Goal: Contribute content

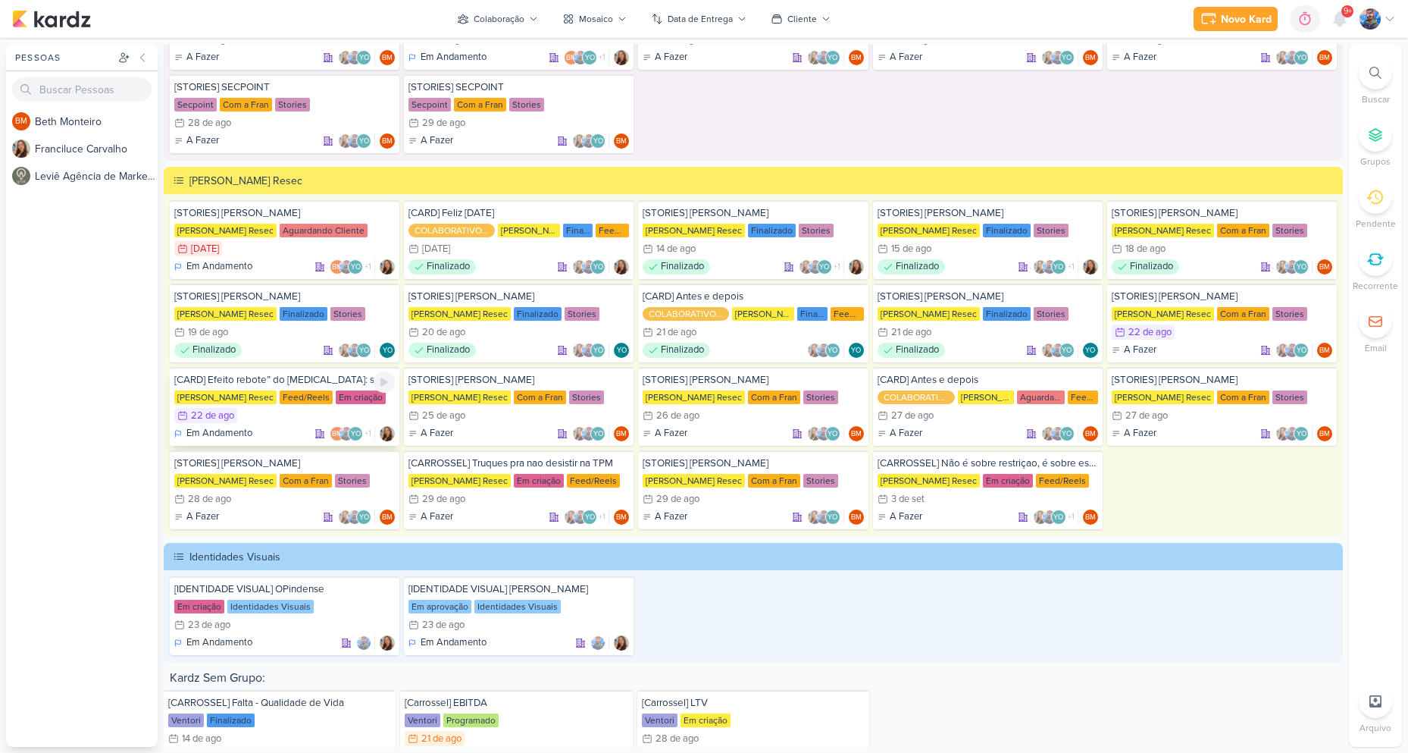
scroll to position [2454, 0]
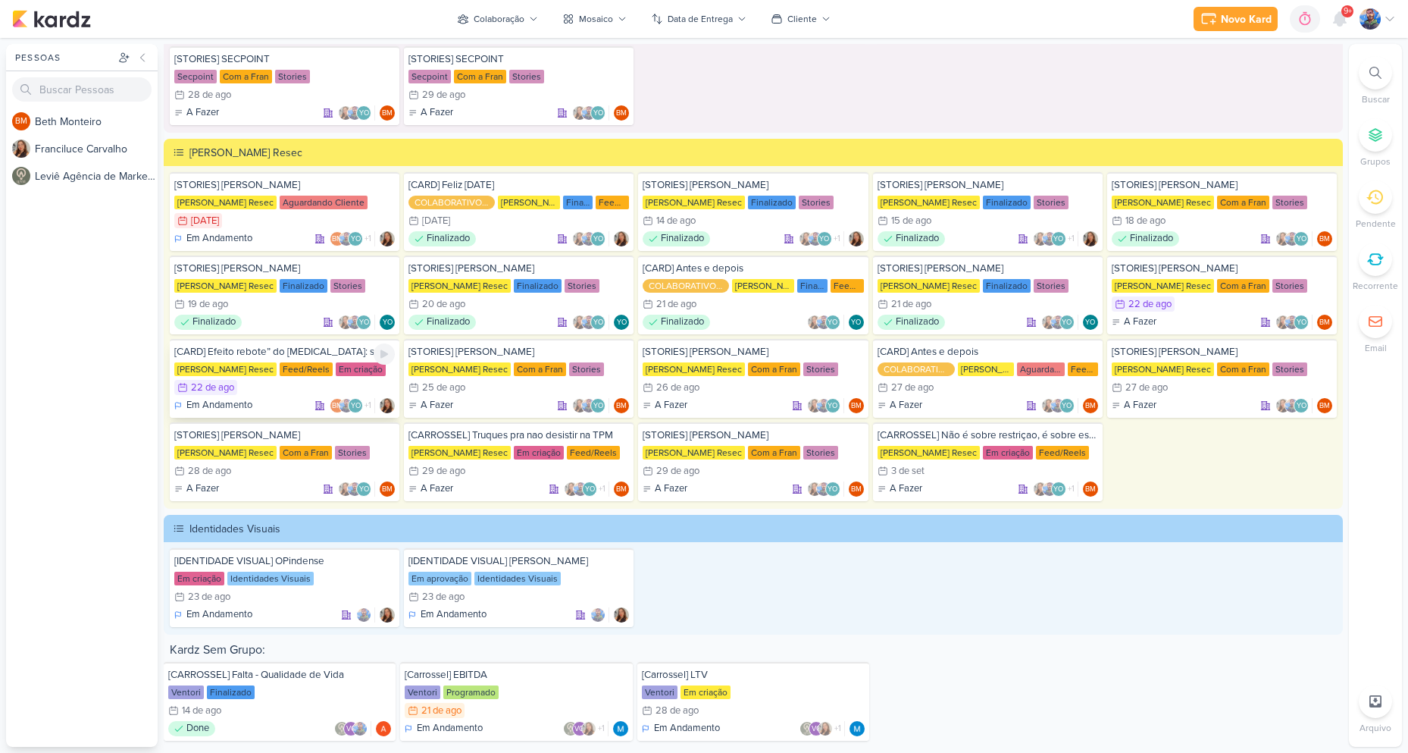
click at [302, 366] on div "Feed/Reels" at bounding box center [306, 369] width 53 height 14
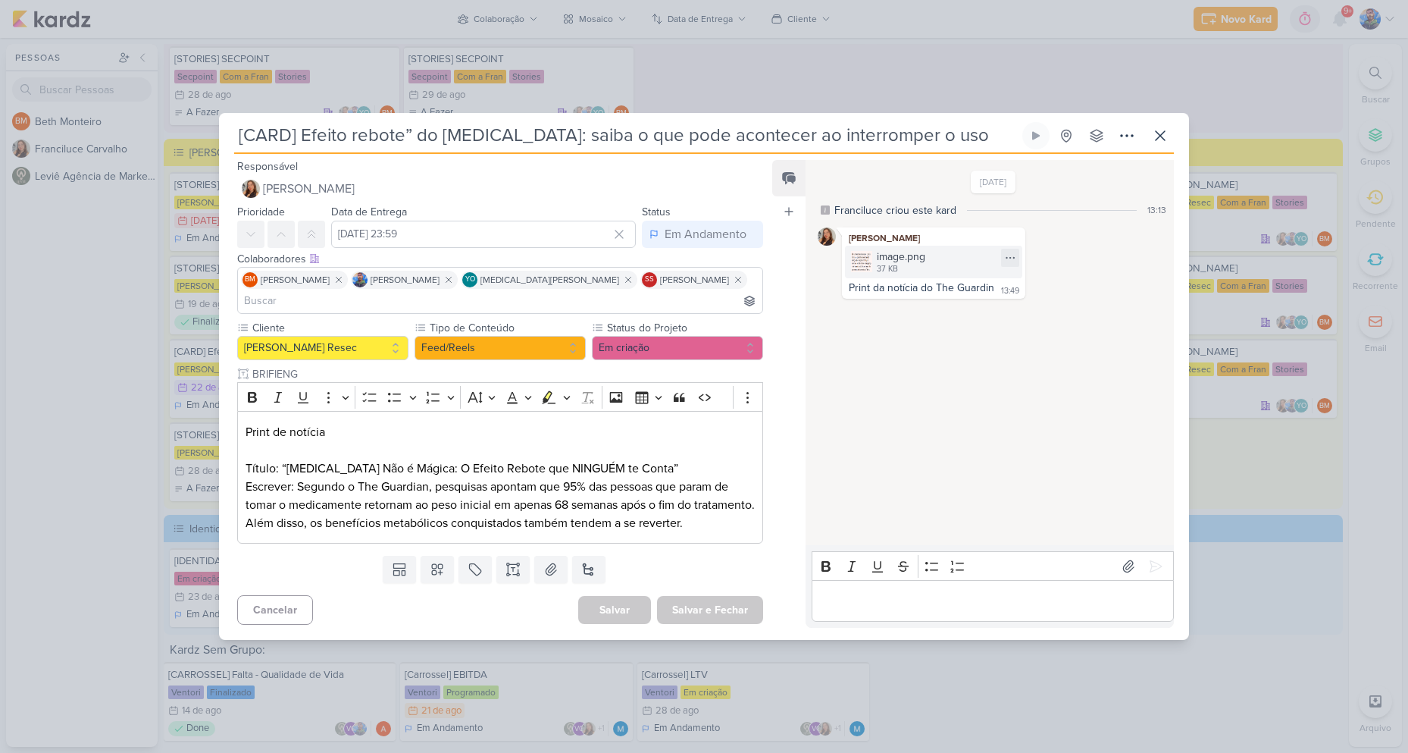
click at [863, 272] on img at bounding box center [861, 261] width 21 height 21
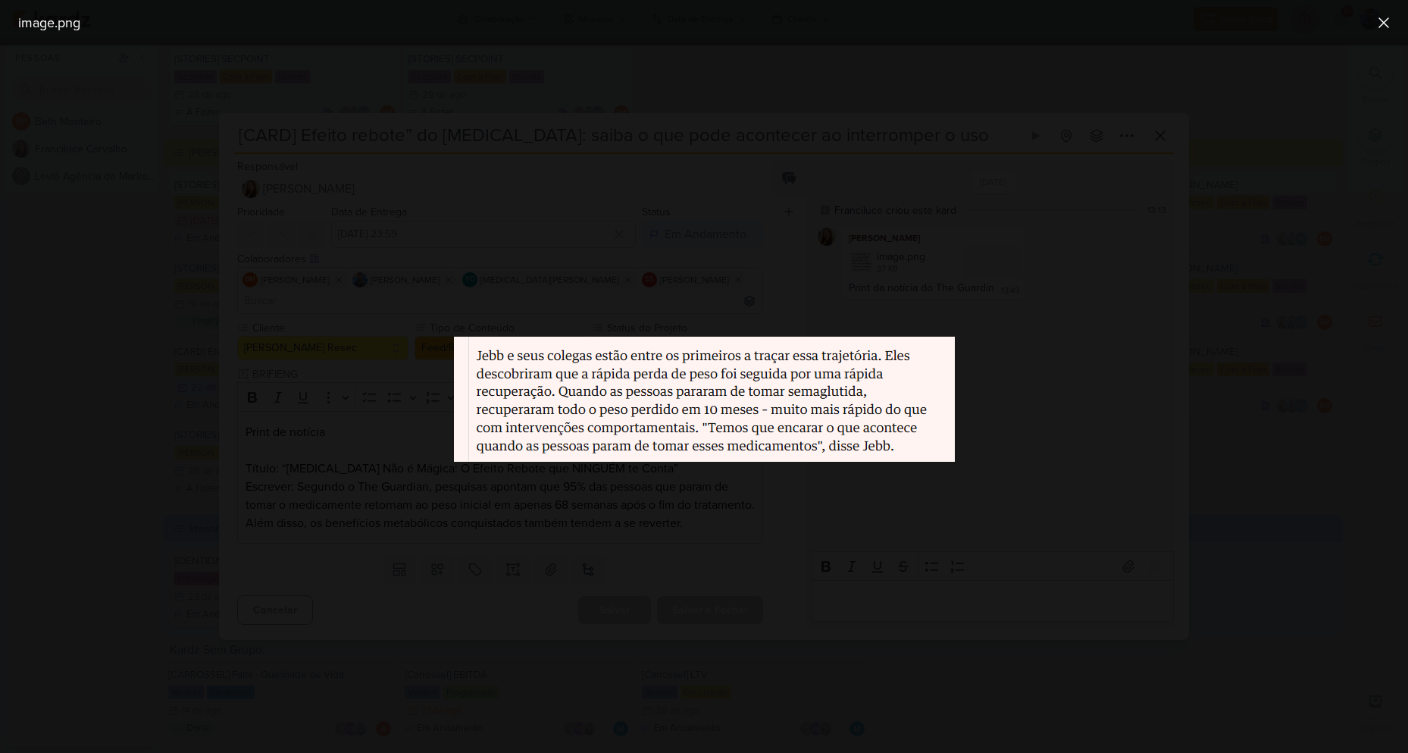
click at [978, 384] on div at bounding box center [704, 398] width 1408 height 707
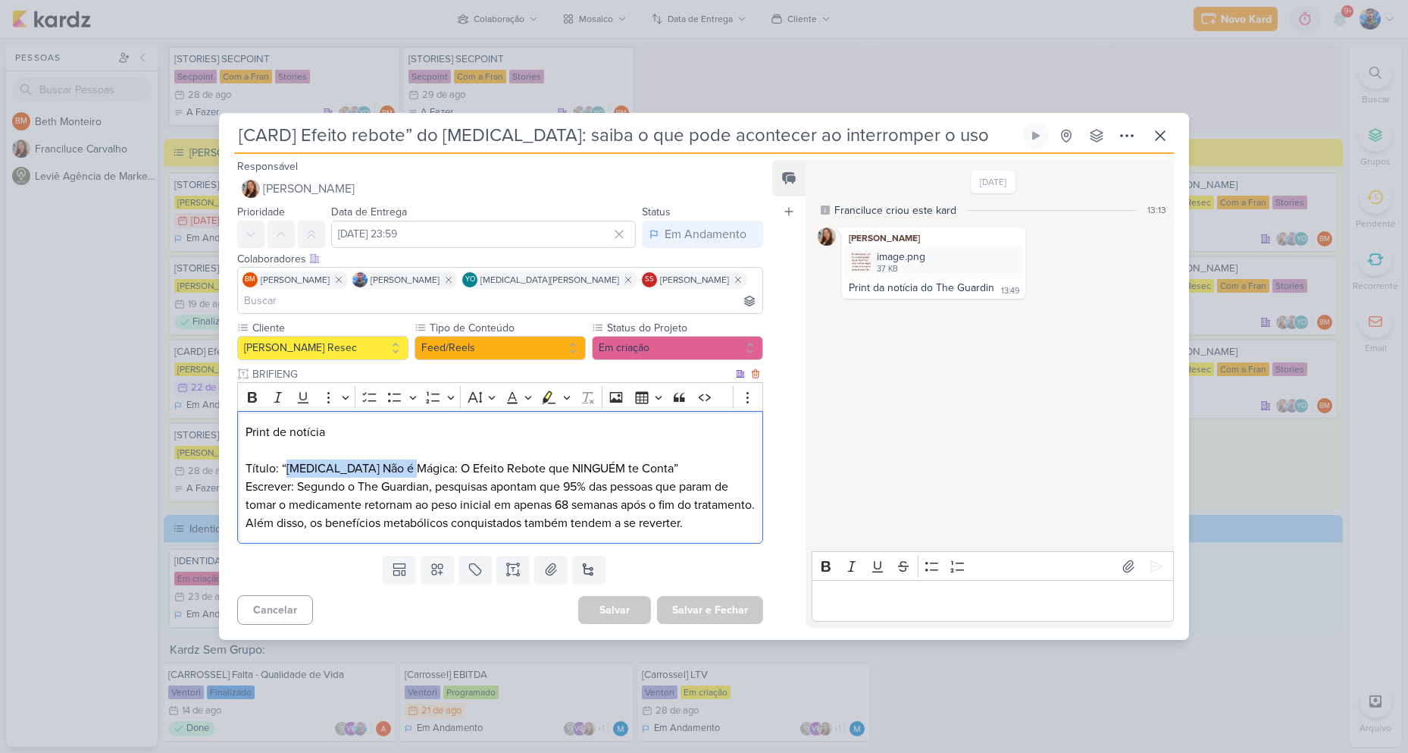
drag, startPoint x: 284, startPoint y: 453, endPoint x: 412, endPoint y: 464, distance: 128.6
click at [412, 464] on p "Título: “[MEDICAL_DATA] Não é Mágica: O Efeito Rebote que NINGUÉM te Conta” Esc…" at bounding box center [500, 495] width 509 height 73
copy p "[MEDICAL_DATA] Não é Mágica:"
click at [424, 444] on p "Editor editing area: main" at bounding box center [500, 450] width 509 height 18
drag, startPoint x: 414, startPoint y: 458, endPoint x: 629, endPoint y: 458, distance: 215.3
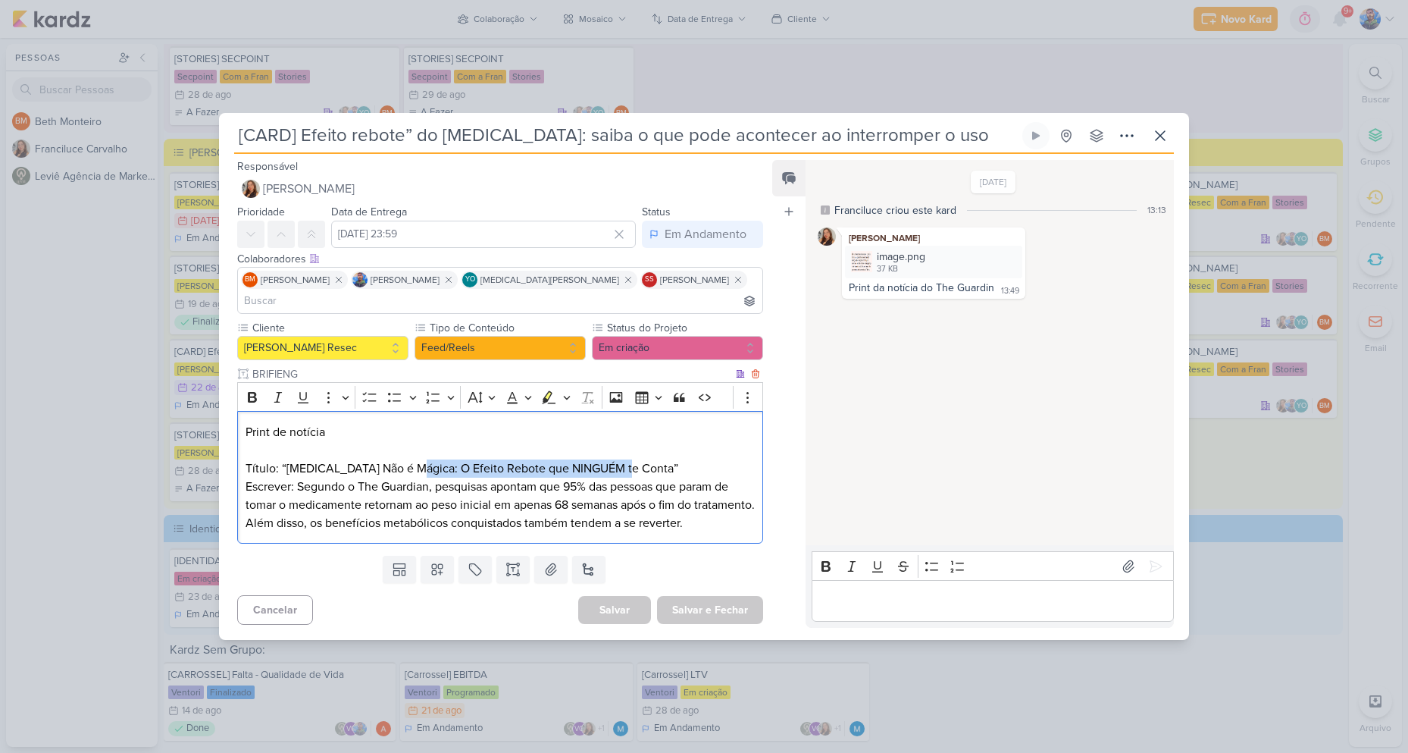
click at [629, 459] on p "Título: “[MEDICAL_DATA] Não é Mágica: O Efeito Rebote que NINGUÉM te Conta” Esc…" at bounding box center [500, 495] width 509 height 73
copy p "O Efeito Rebote que NINGUÉM te Conta"
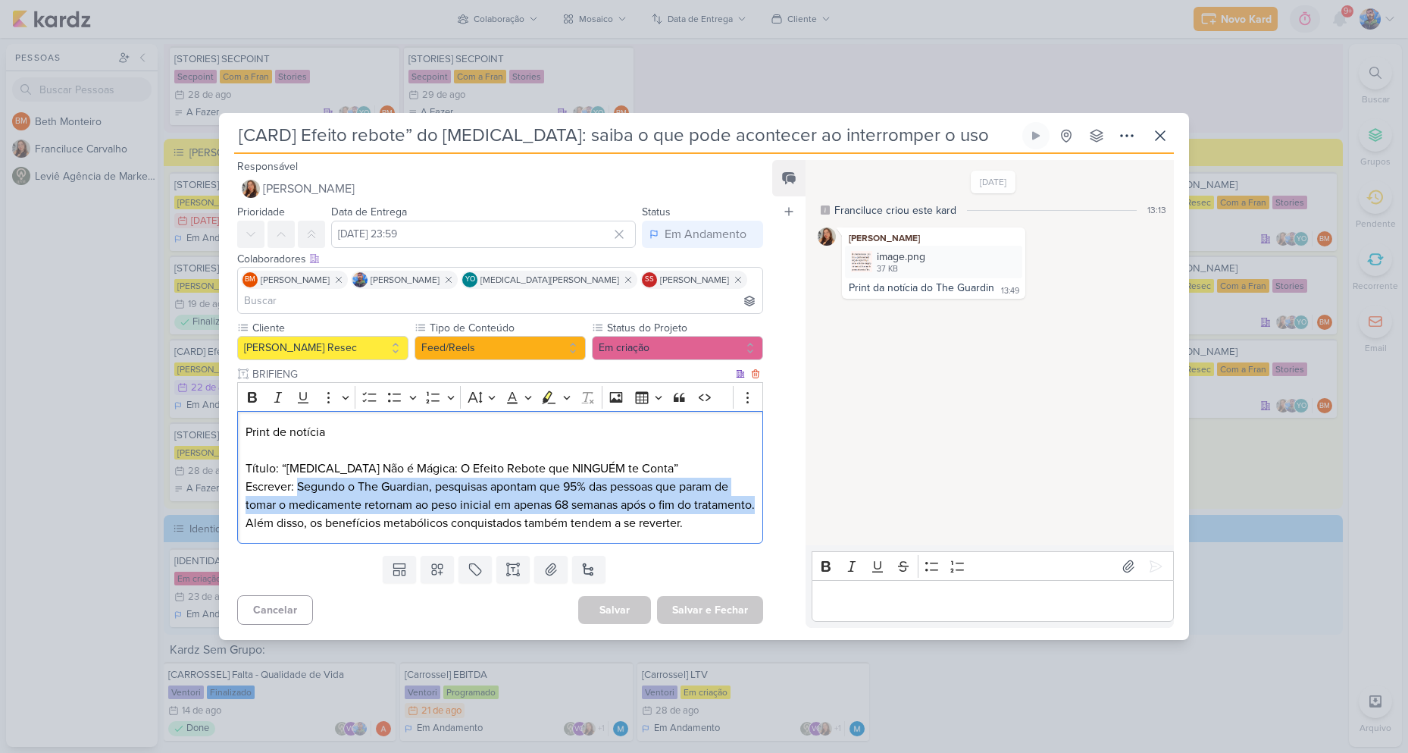
drag, startPoint x: 298, startPoint y: 475, endPoint x: 305, endPoint y: 517, distance: 43.1
click at [305, 517] on p "Título: “[MEDICAL_DATA] Não é Mágica: O Efeito Rebote que NINGUÉM te Conta” Esc…" at bounding box center [500, 495] width 509 height 73
copy p "Segundo o The Guardian, pesquisas apontam que 95% das pessoas que param de toma…"
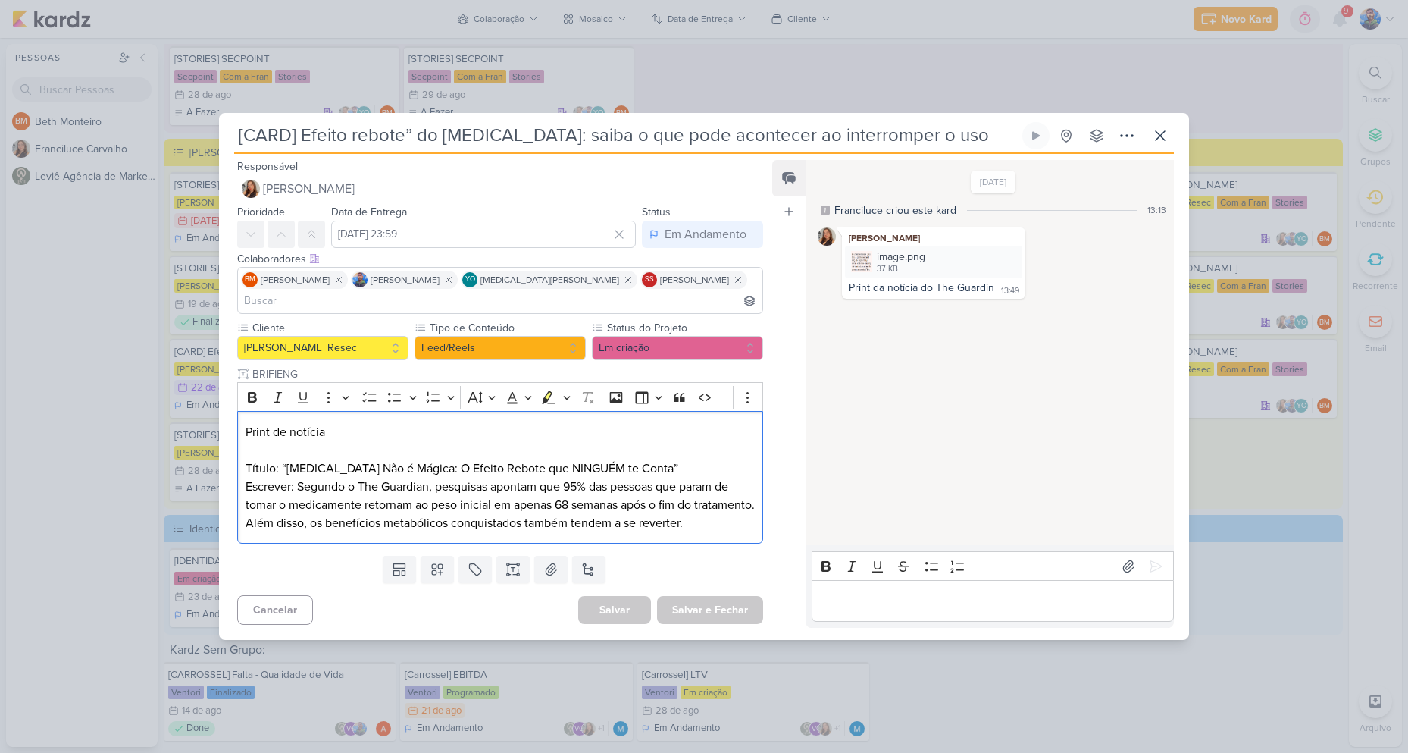
click at [327, 528] on div "Print de notícia Título: “[MEDICAL_DATA] Não é Mágica: O Efeito Rebote que NING…" at bounding box center [500, 477] width 526 height 133
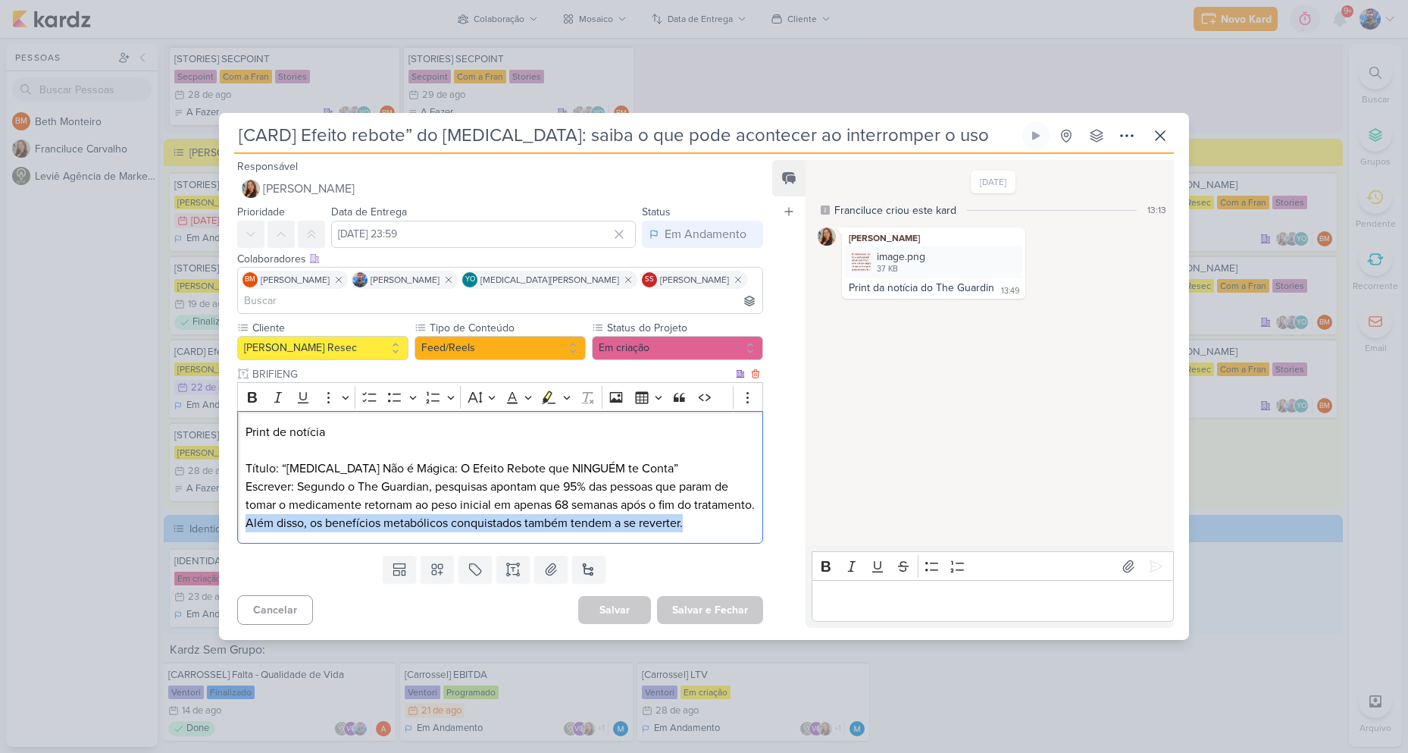
drag, startPoint x: 310, startPoint y: 515, endPoint x: 757, endPoint y: 528, distance: 446.7
click at [757, 528] on div "Print de notícia Título: “[MEDICAL_DATA] Não é Mágica: O Efeito Rebote que NING…" at bounding box center [500, 477] width 526 height 133
copy p "Além disso, os benefícios metabólicos conquistados também tendem a se reverter."
click at [688, 336] on button "Em criação" at bounding box center [677, 348] width 171 height 24
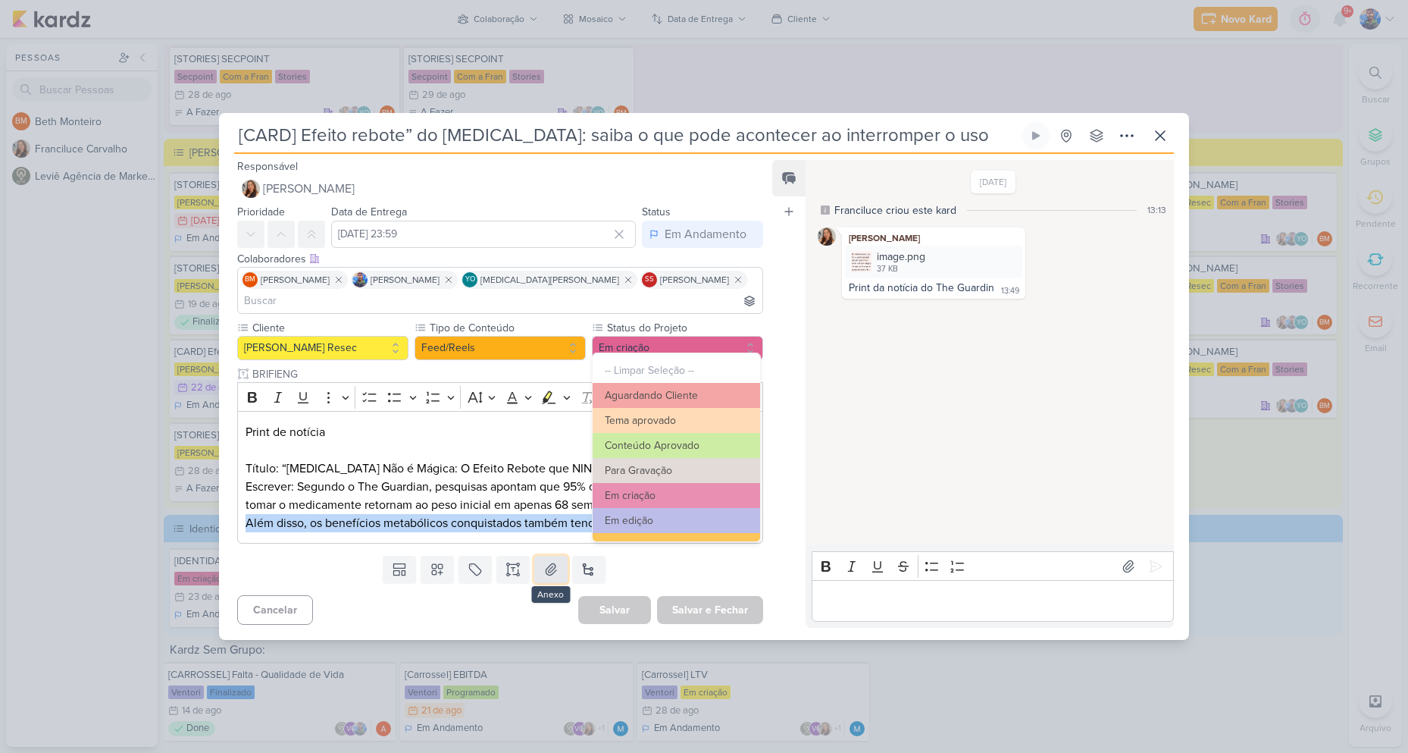
click at [552, 562] on icon at bounding box center [551, 569] width 15 height 15
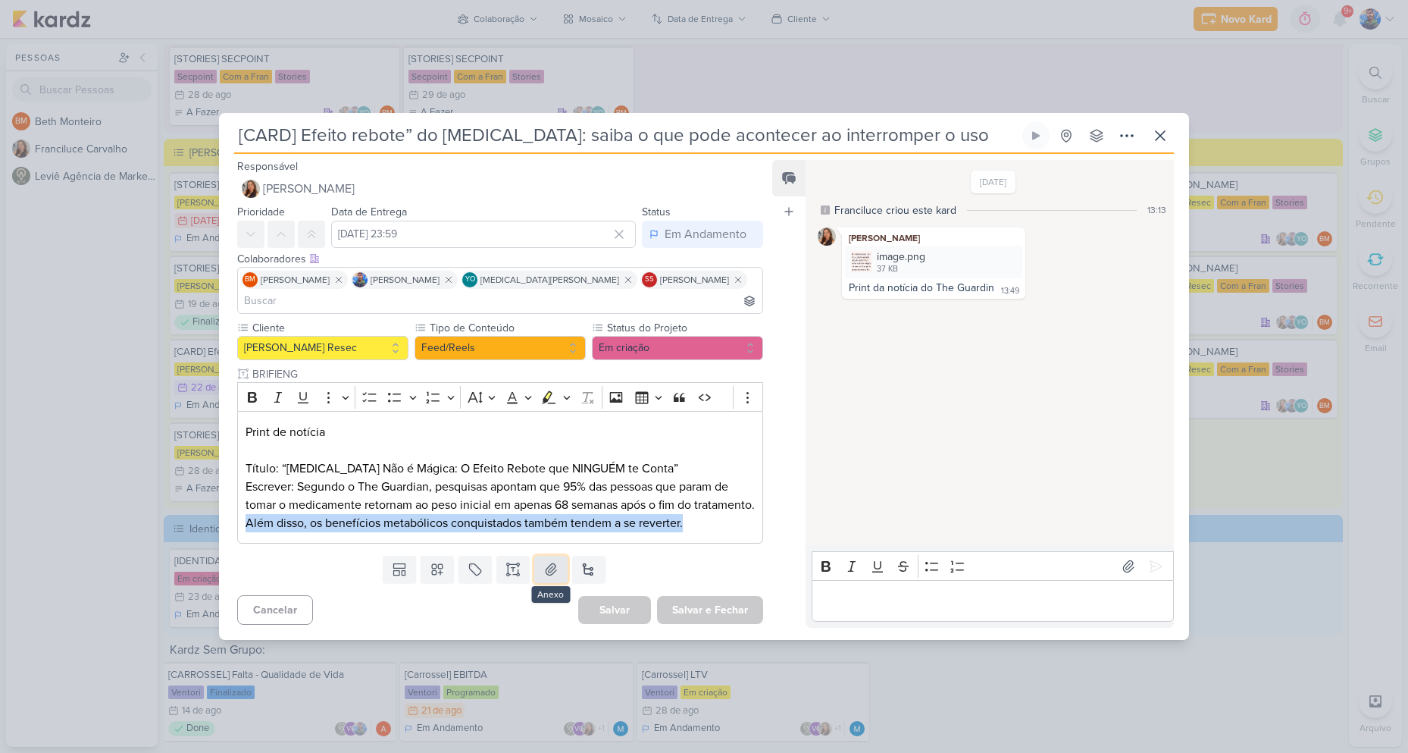
click at [555, 562] on icon at bounding box center [551, 569] width 15 height 15
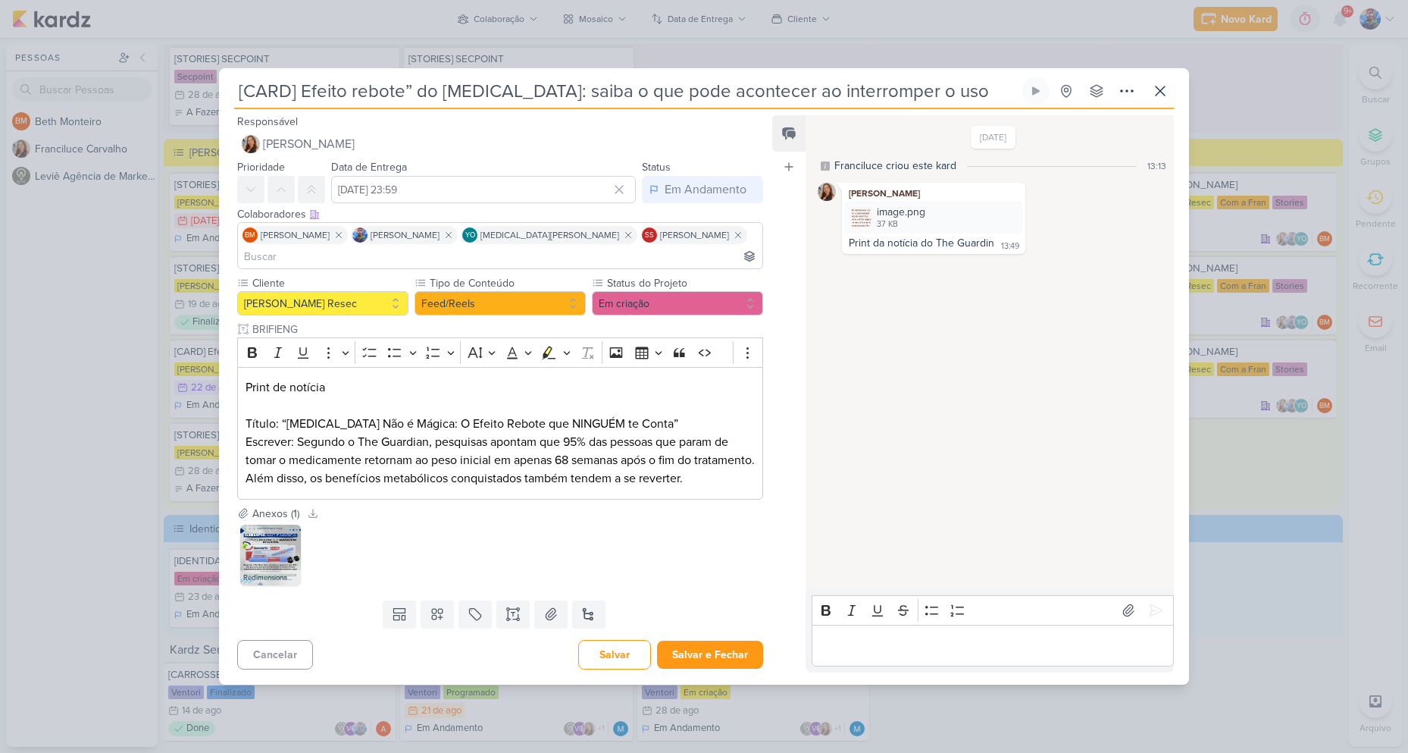
click at [619, 575] on div "Redimensionamento SECPOINT (1).png" at bounding box center [500, 555] width 526 height 67
click at [692, 642] on button "Salvar e Fechar" at bounding box center [710, 655] width 106 height 28
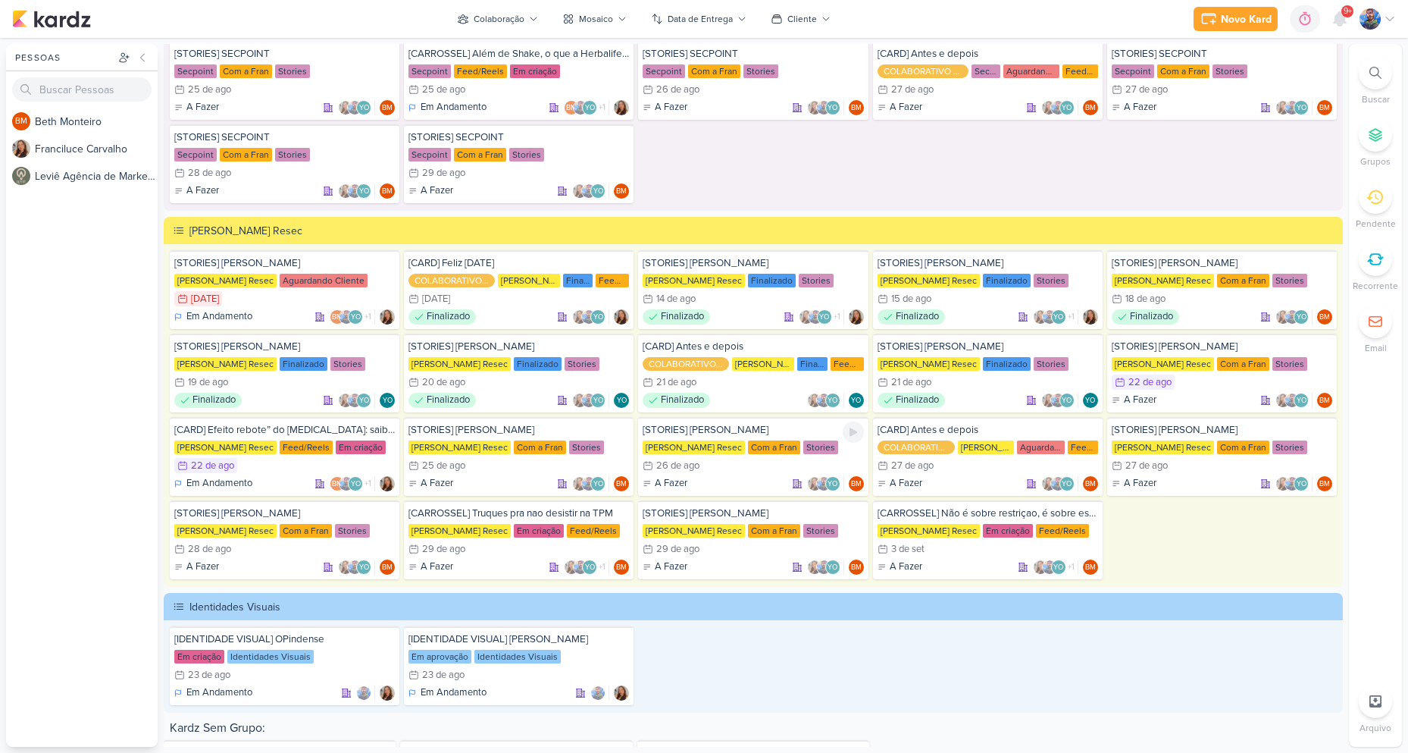
scroll to position [2378, 0]
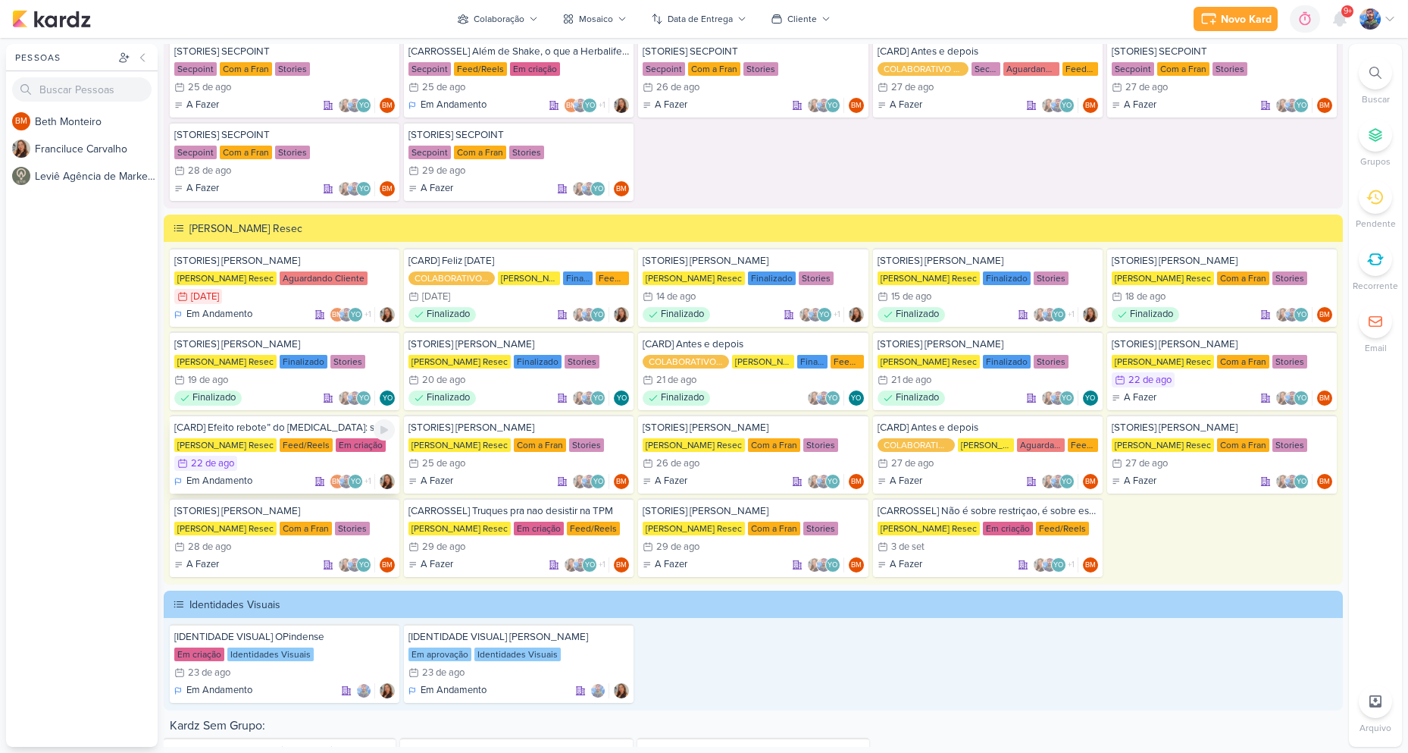
click at [297, 456] on div "22/8 22 de ago" at bounding box center [284, 463] width 221 height 15
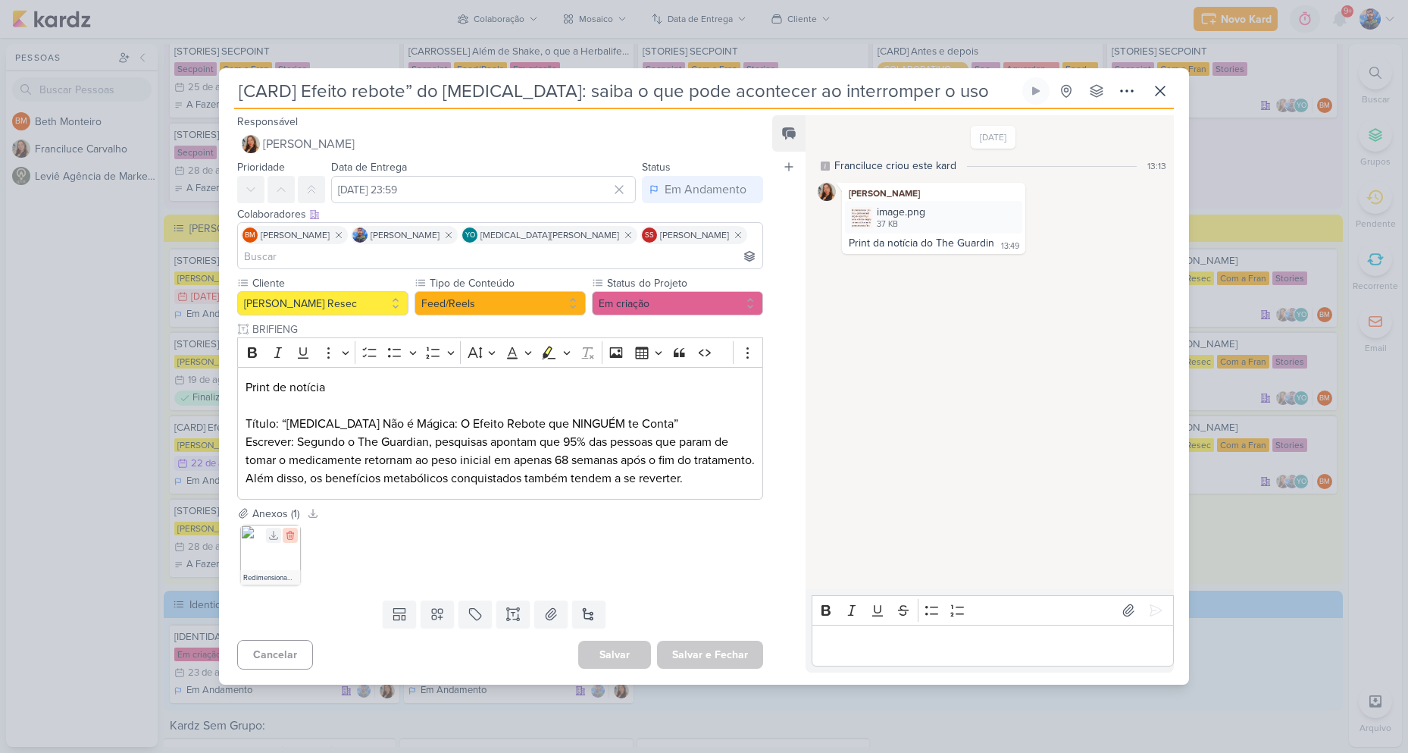
click at [288, 530] on icon at bounding box center [290, 535] width 11 height 11
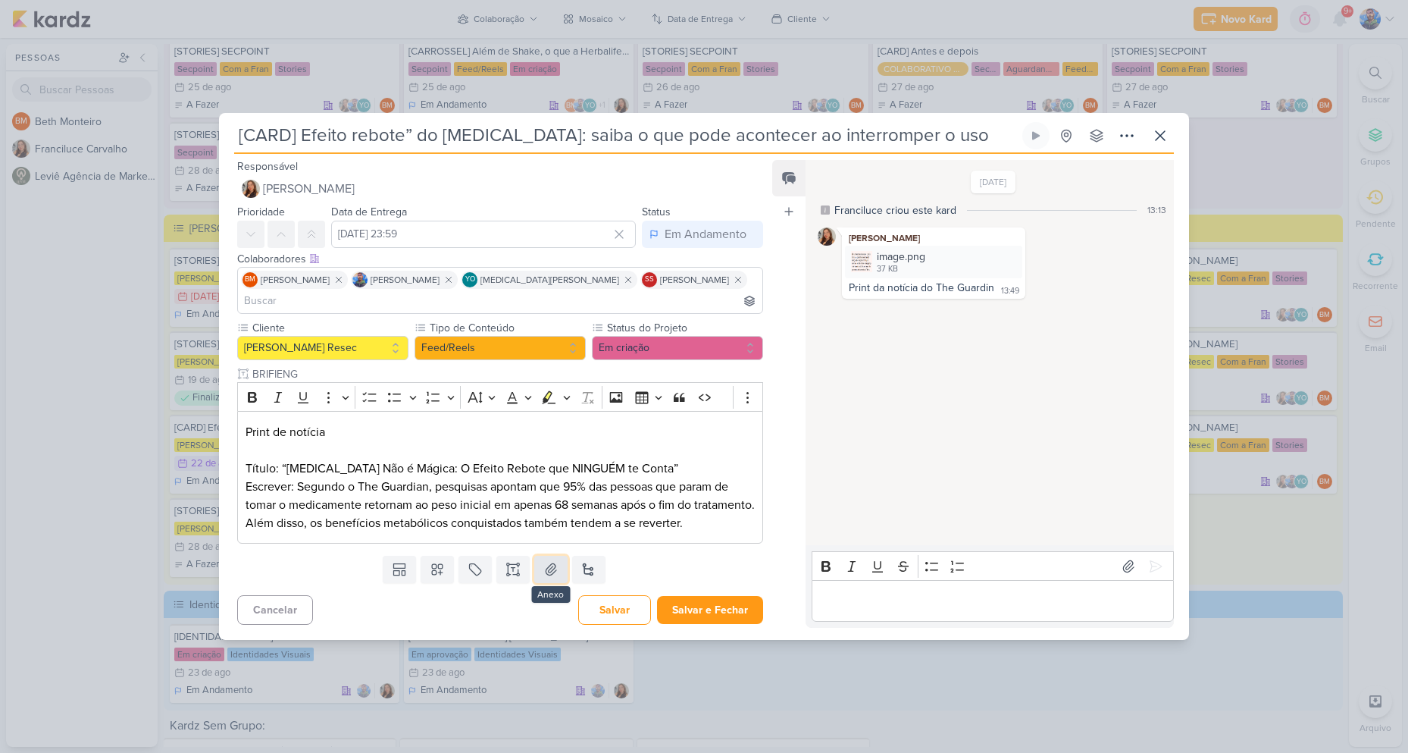
click at [548, 564] on icon at bounding box center [551, 569] width 11 height 11
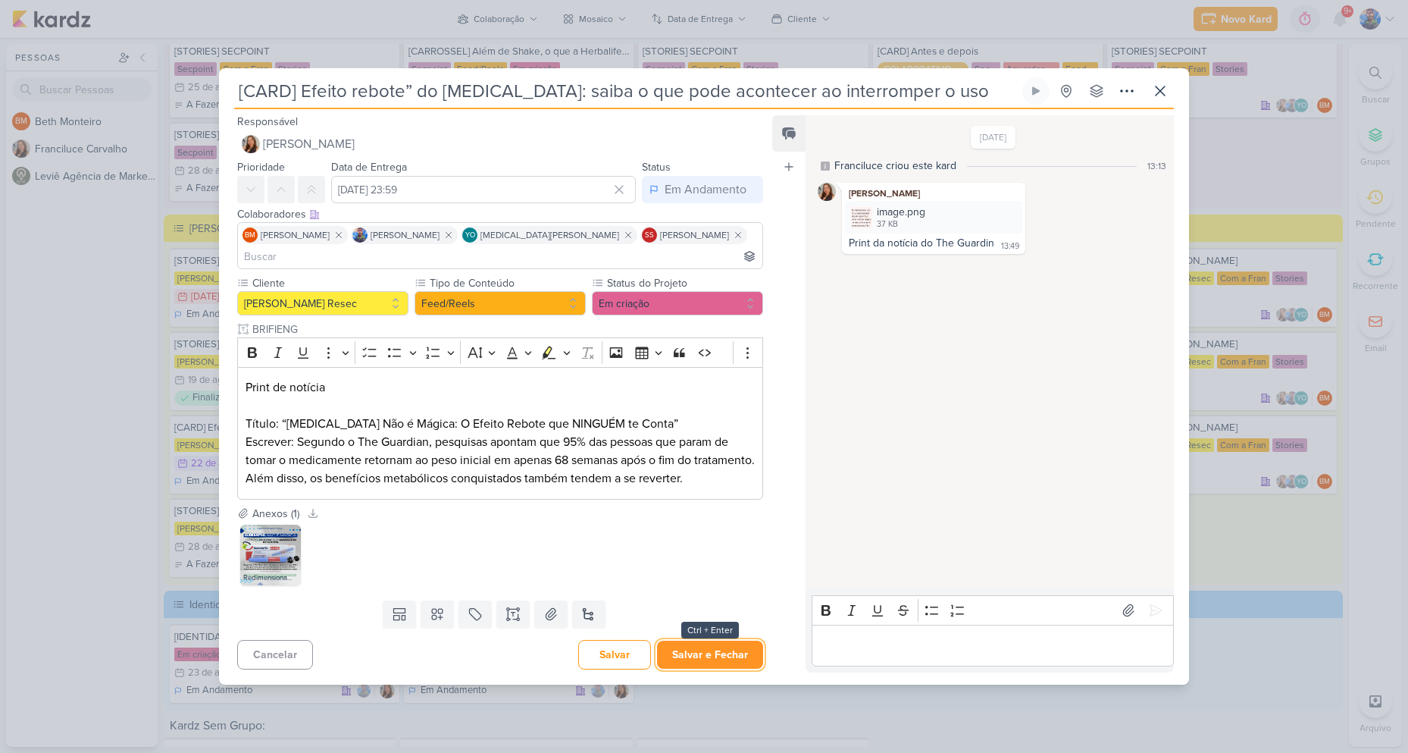
click at [677, 644] on button "Salvar e Fechar" at bounding box center [710, 655] width 106 height 28
